Goal: Task Accomplishment & Management: Complete application form

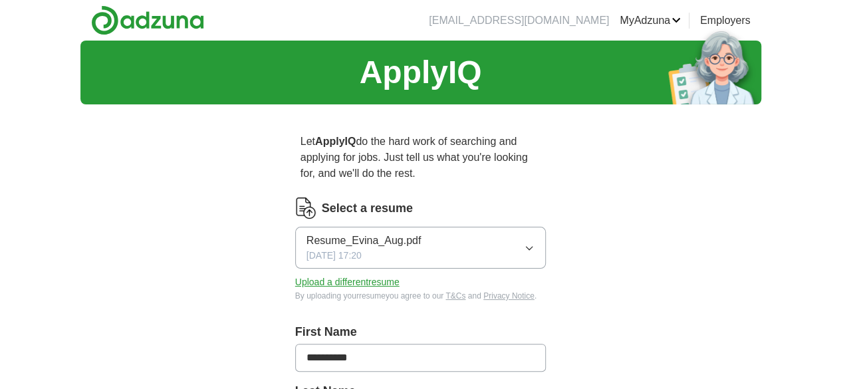
click at [497, 227] on button "Resume_Evina_Aug.pdf [DATE] 17:20" at bounding box center [420, 248] width 251 height 42
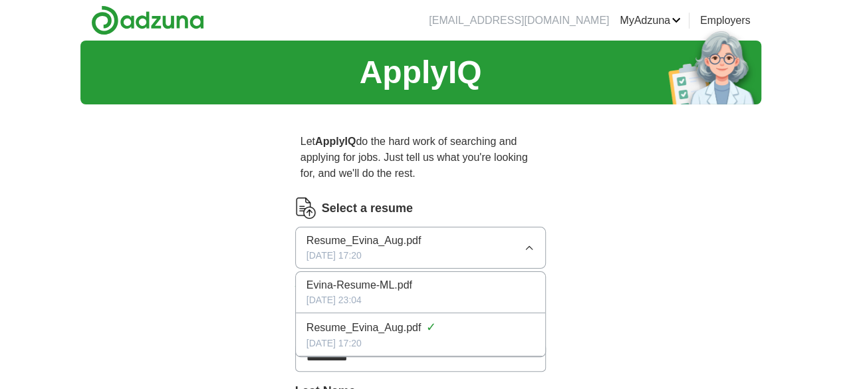
click at [398, 277] on div "Evina-Resume-ML.pdf" at bounding box center [421, 285] width 229 height 16
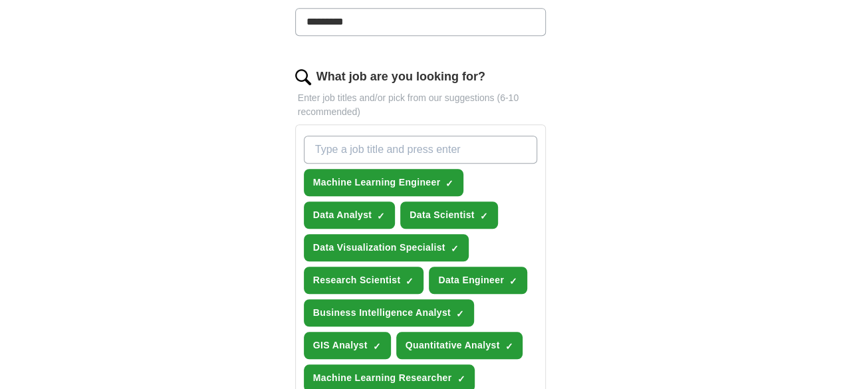
scroll to position [396, 0]
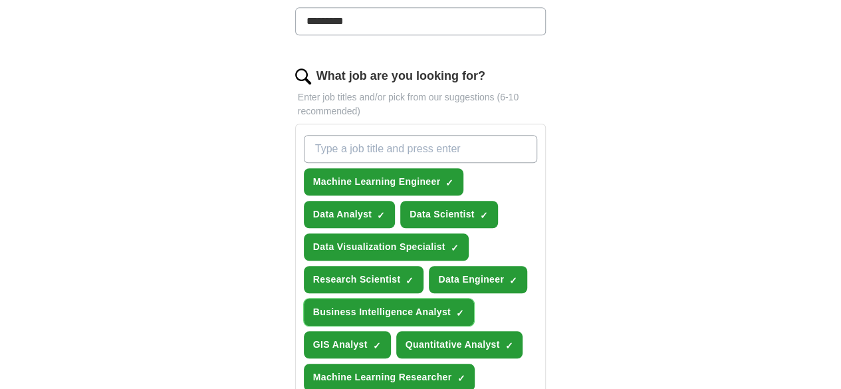
click at [0, 0] on span "×" at bounding box center [0, 0] width 0 height 0
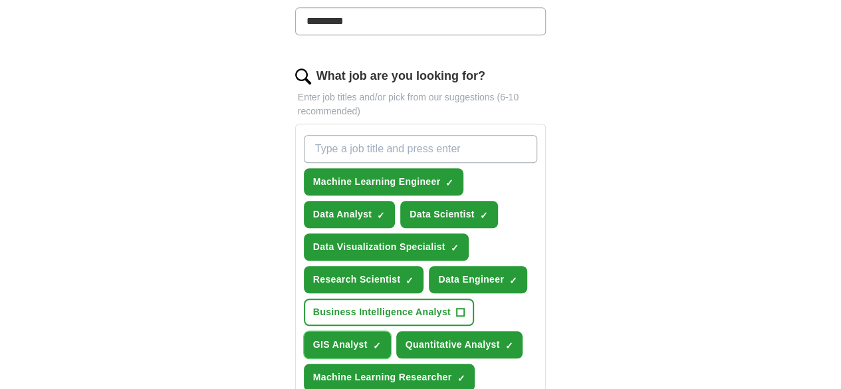
click at [0, 0] on span "×" at bounding box center [0, 0] width 0 height 0
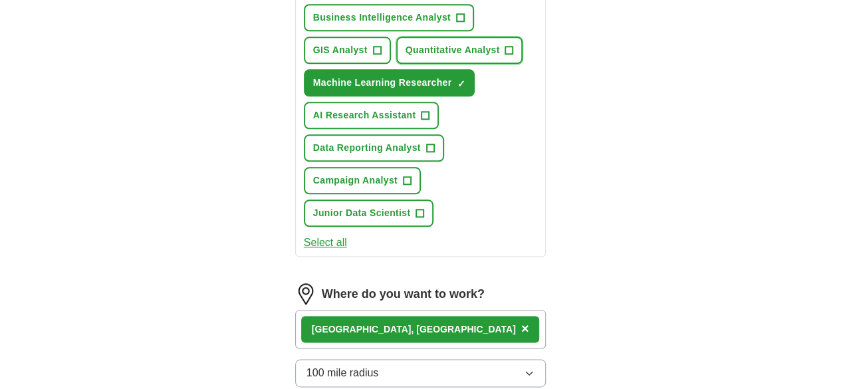
scroll to position [691, 0]
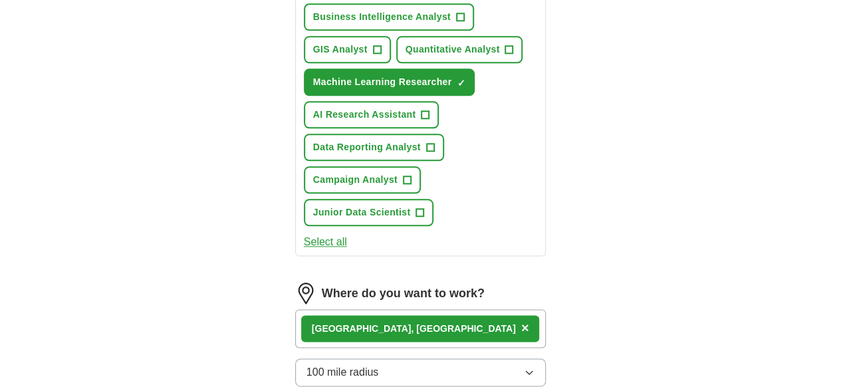
click at [418, 309] on div "[GEOGRAPHIC_DATA], [GEOGRAPHIC_DATA] ×" at bounding box center [420, 328] width 251 height 39
click at [521, 321] on span "×" at bounding box center [525, 328] width 8 height 15
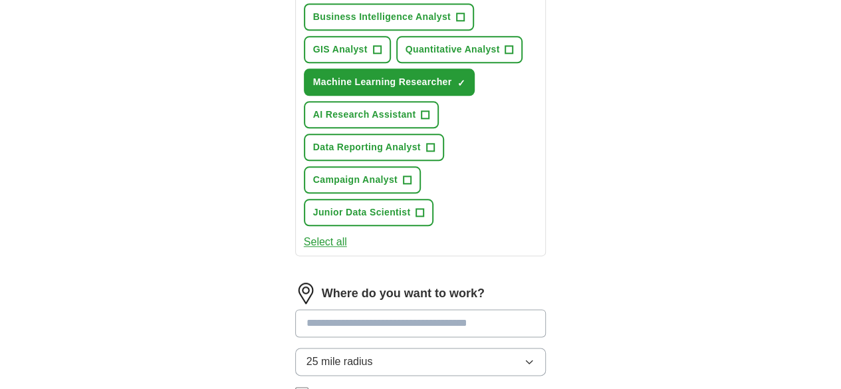
click at [326, 309] on input at bounding box center [420, 323] width 251 height 28
type input "******"
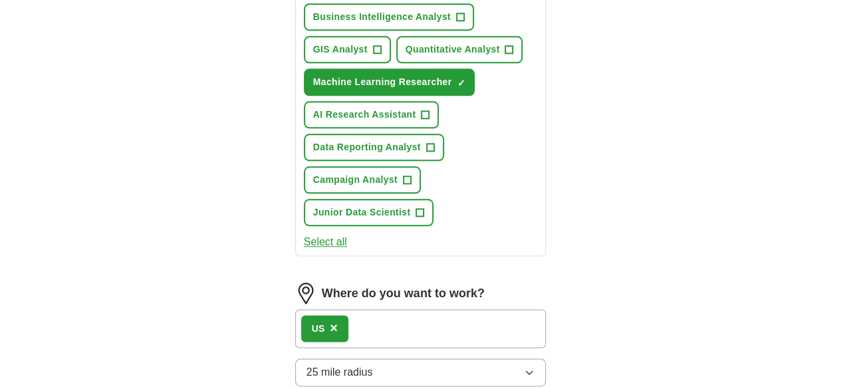
click at [388, 358] on button "25 mile radius" at bounding box center [420, 372] width 251 height 28
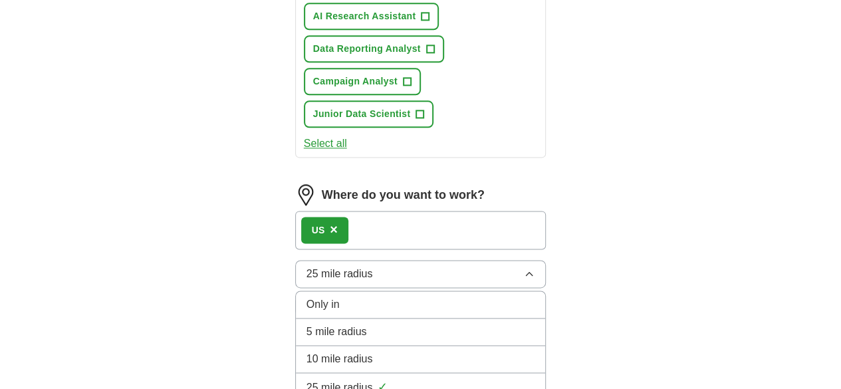
scroll to position [800, 0]
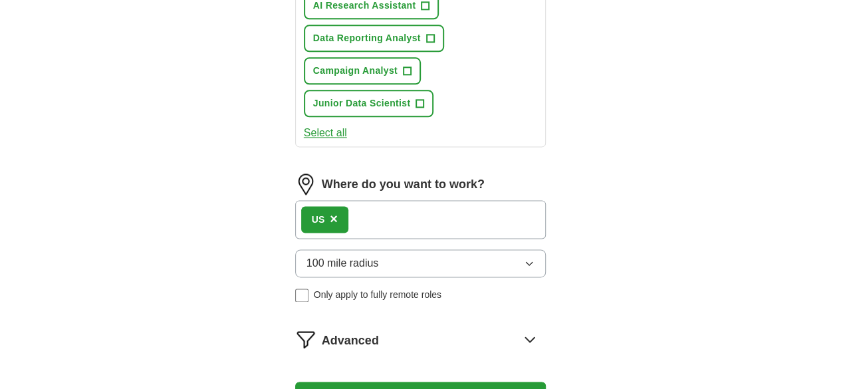
click at [541, 329] on icon at bounding box center [529, 339] width 21 height 21
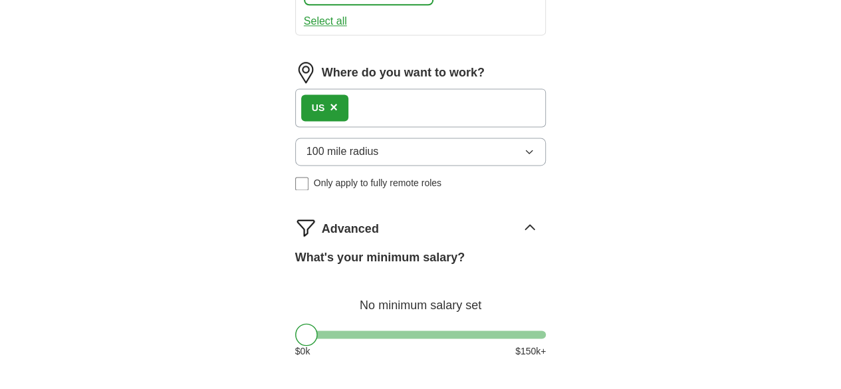
scroll to position [912, 0]
click at [535, 224] on icon at bounding box center [530, 226] width 9 height 5
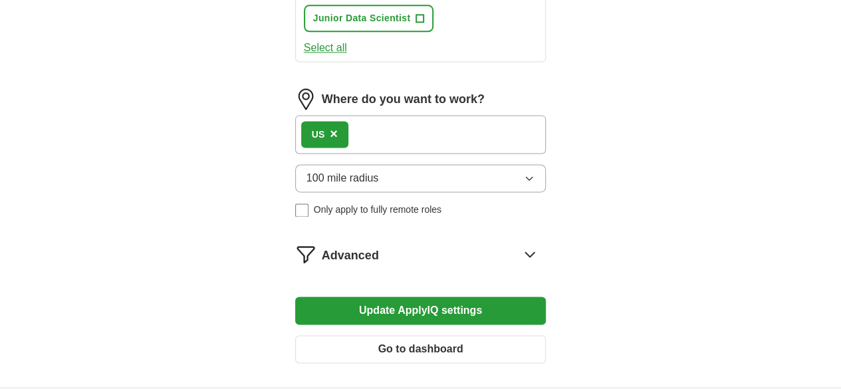
click at [424, 297] on button "Update ApplyIQ settings" at bounding box center [420, 311] width 251 height 28
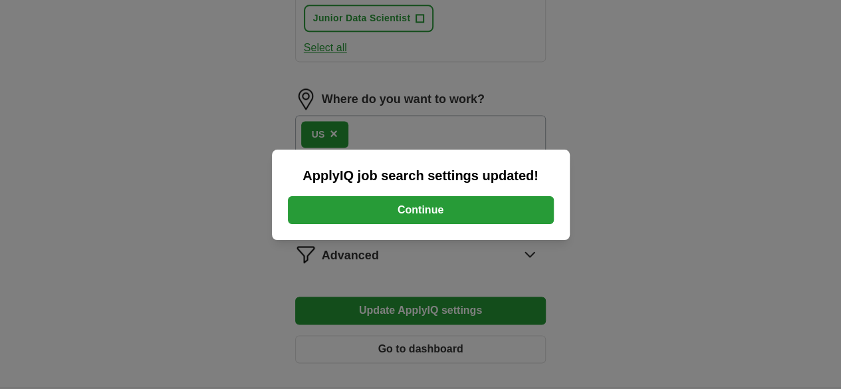
click at [444, 213] on button "Continue" at bounding box center [421, 210] width 266 height 28
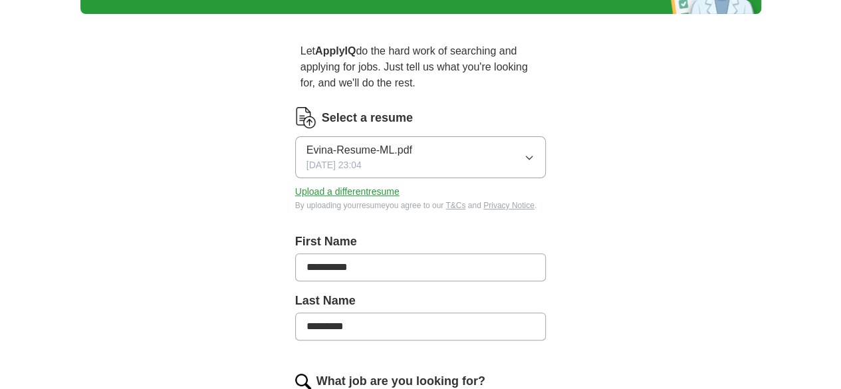
scroll to position [83, 0]
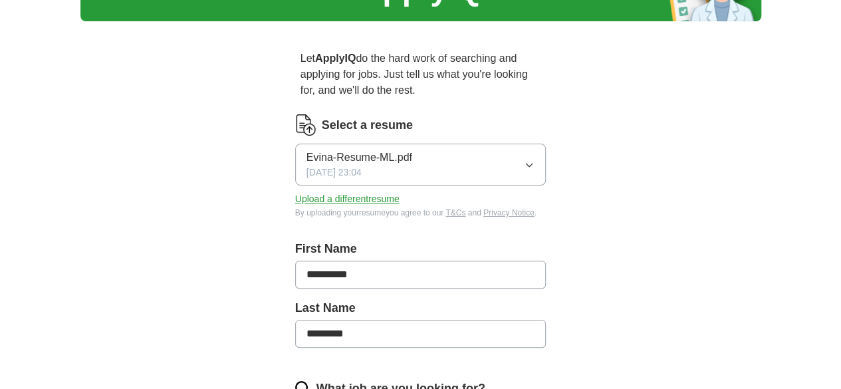
click at [327, 192] on button "Upload a different resume" at bounding box center [347, 199] width 104 height 14
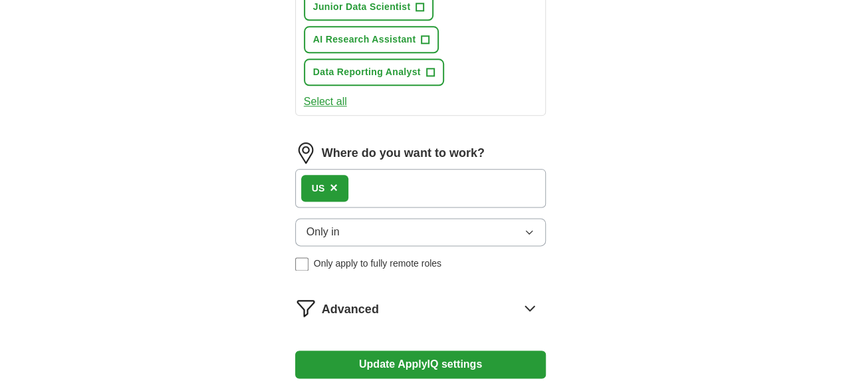
scroll to position [767, 0]
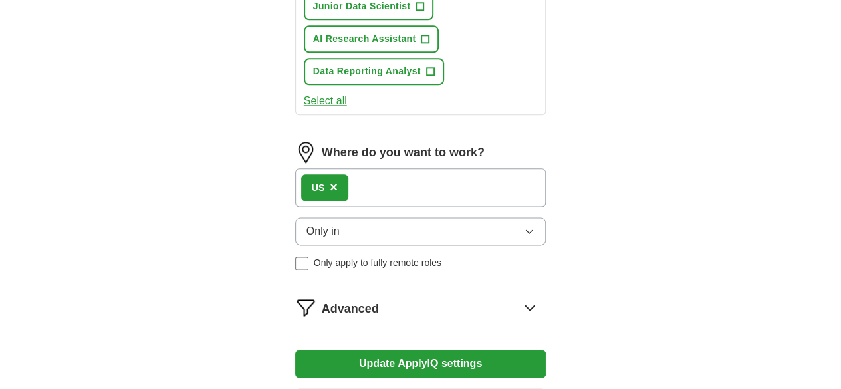
click at [493, 217] on button "Only in" at bounding box center [420, 231] width 251 height 28
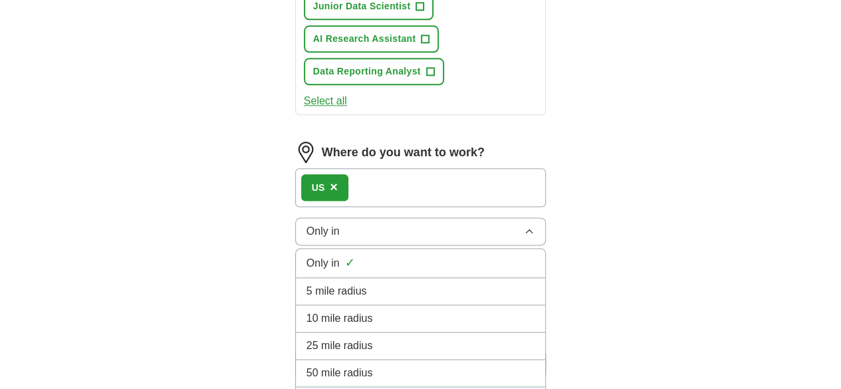
click at [493, 217] on button "Only in" at bounding box center [420, 231] width 251 height 28
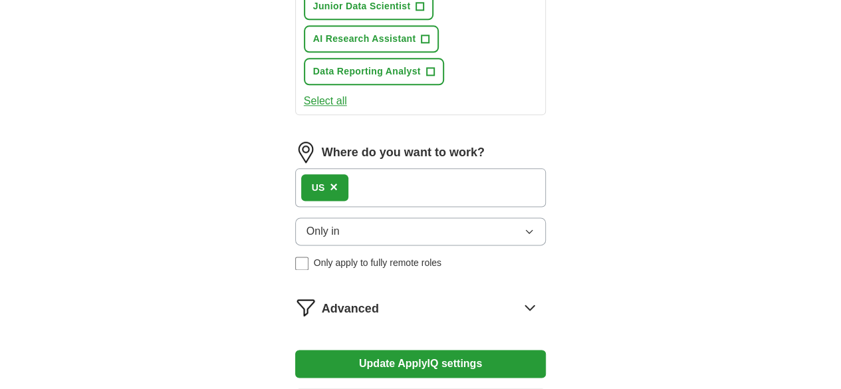
click at [541, 297] on icon at bounding box center [529, 307] width 21 height 21
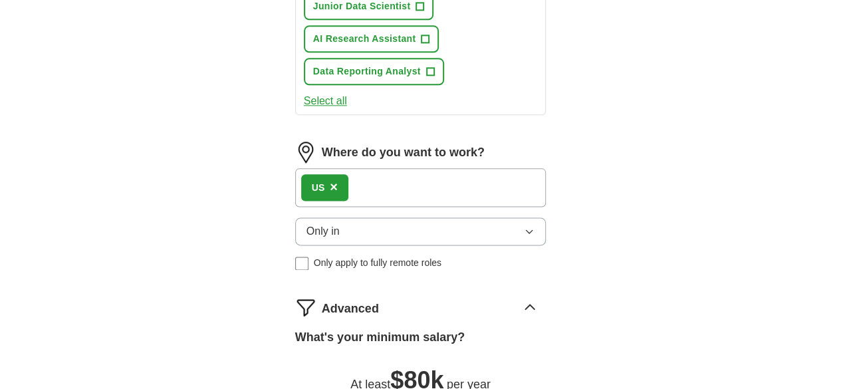
click at [535, 305] on icon at bounding box center [530, 307] width 9 height 5
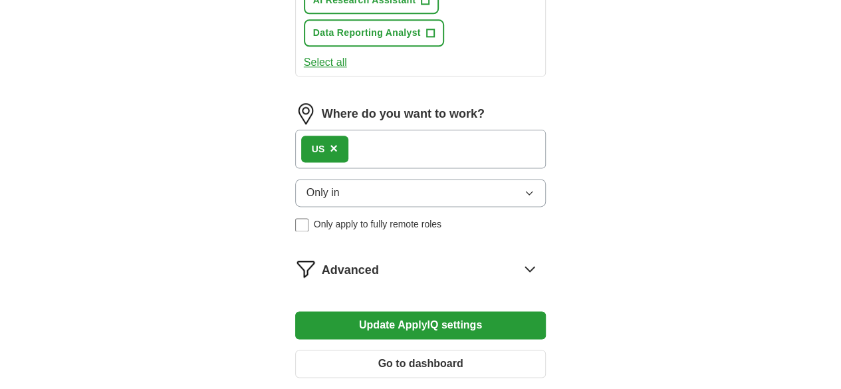
scroll to position [807, 0]
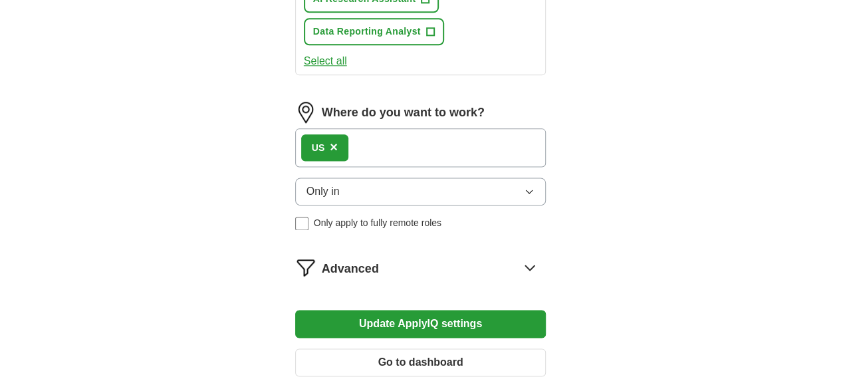
click at [444, 310] on button "Update ApplyIQ settings" at bounding box center [420, 324] width 251 height 28
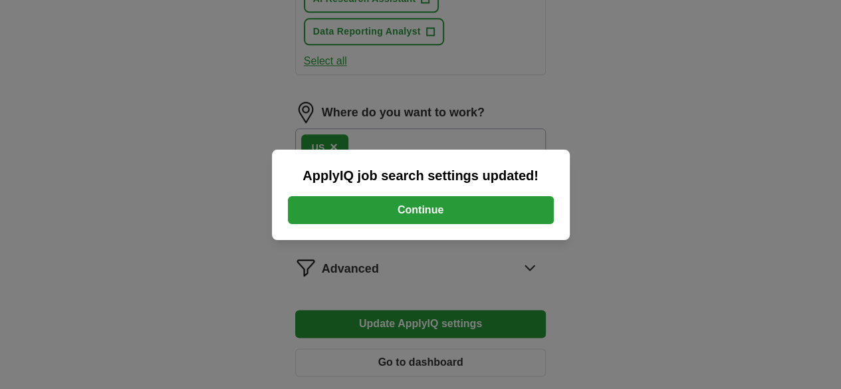
click at [446, 213] on button "Continue" at bounding box center [421, 210] width 266 height 28
